Goal: Navigation & Orientation: Find specific page/section

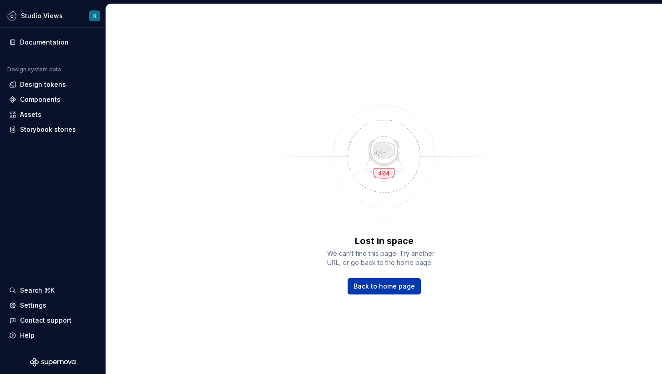
click at [375, 288] on span "Back to home page" at bounding box center [383, 286] width 61 height 9
